Goal: Find specific page/section: Find specific page/section

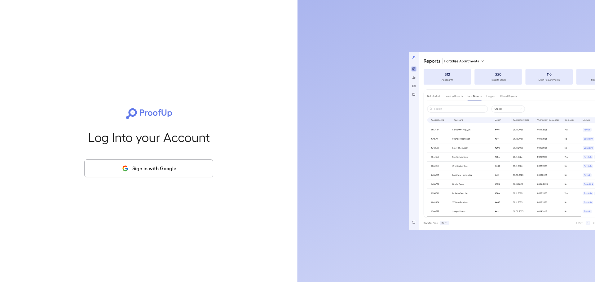
click at [134, 170] on button "Sign in with Google" at bounding box center [148, 169] width 129 height 18
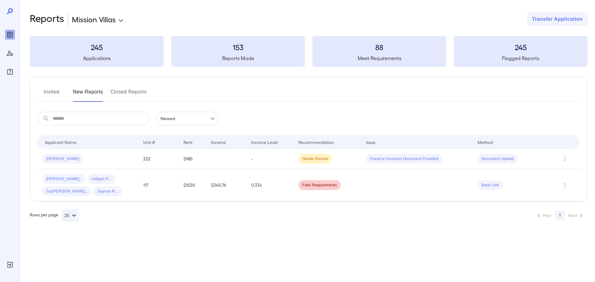
click at [50, 90] on button "Invited" at bounding box center [51, 94] width 28 height 15
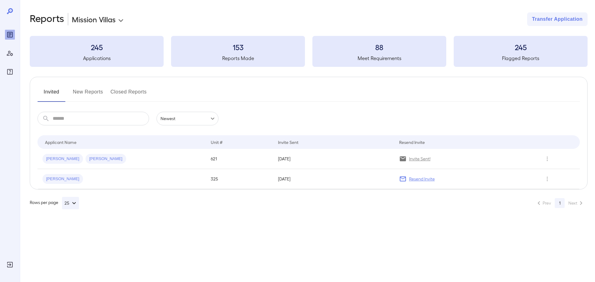
click at [80, 89] on button "New Reports" at bounding box center [88, 94] width 30 height 15
